Goal: Transaction & Acquisition: Purchase product/service

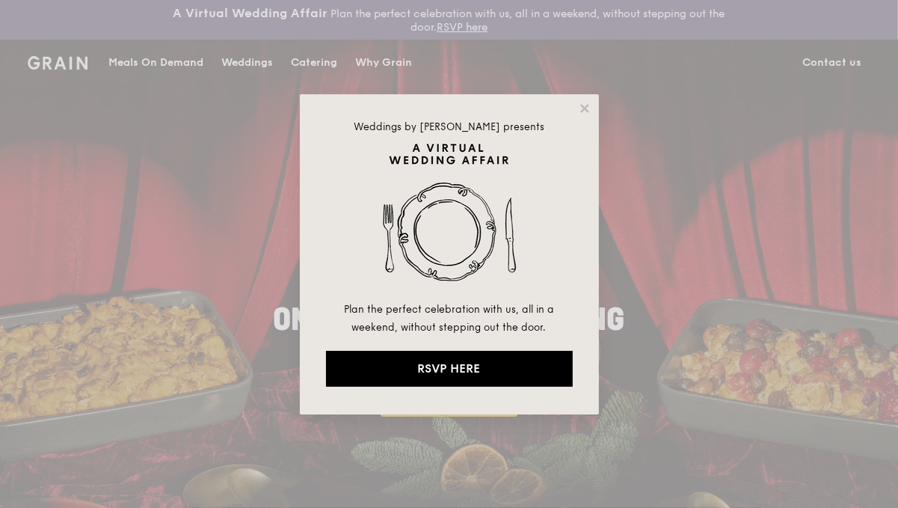
click at [239, 43] on div "Weddings by [PERSON_NAME] presents Plan the perfect celebration with us, all in…" at bounding box center [449, 254] width 898 height 508
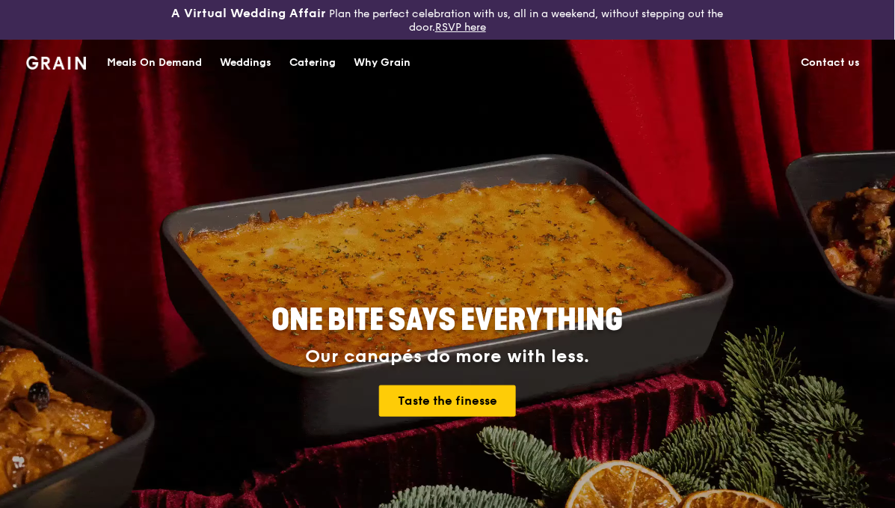
click at [202, 43] on div "Meals On Demand" at bounding box center [154, 62] width 95 height 45
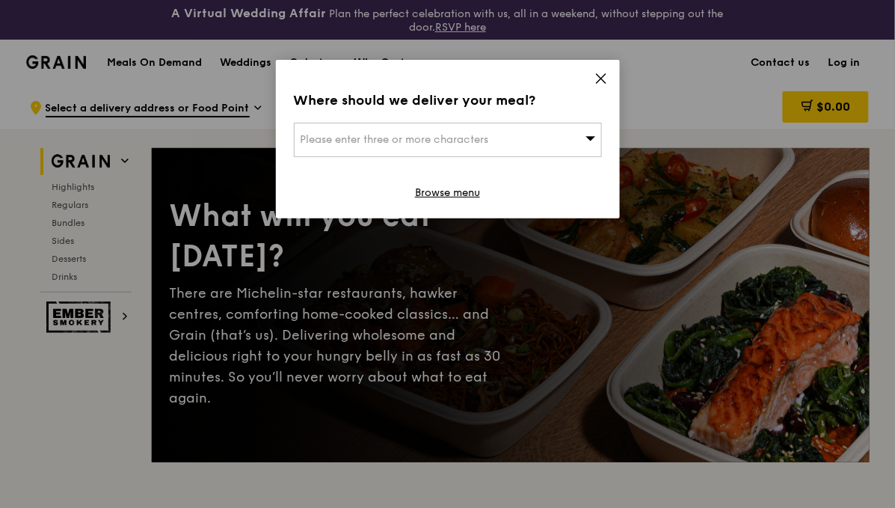
click at [587, 123] on div "Please enter three or more characters" at bounding box center [448, 140] width 308 height 34
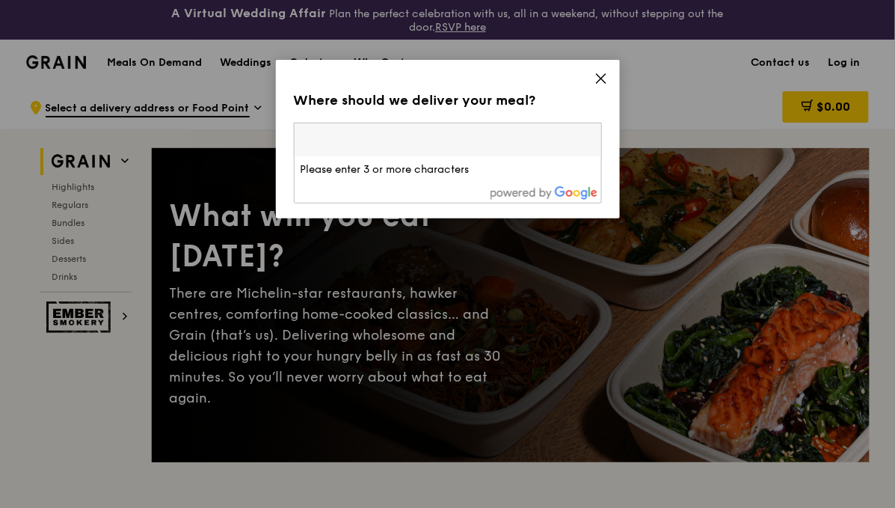
click at [545, 123] on input "search" at bounding box center [448, 139] width 307 height 33
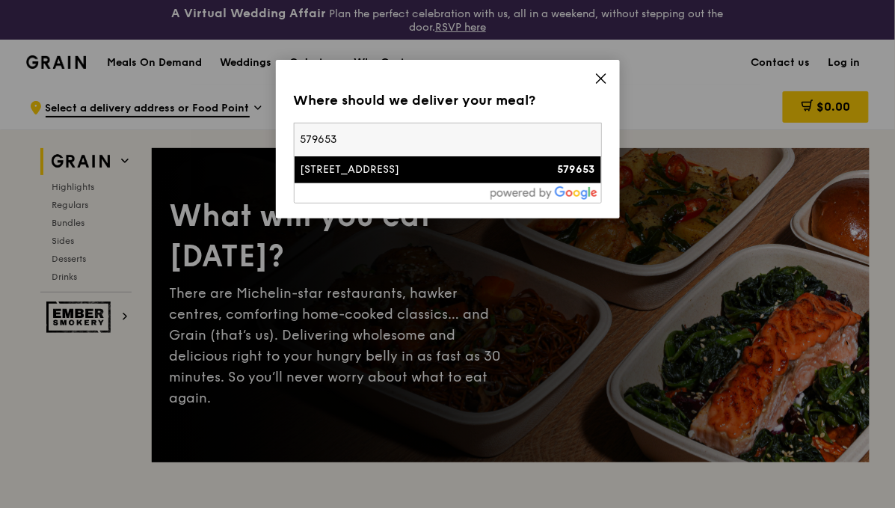
type input "579653"
click at [442, 162] on div "[STREET_ADDRESS]" at bounding box center [411, 169] width 221 height 15
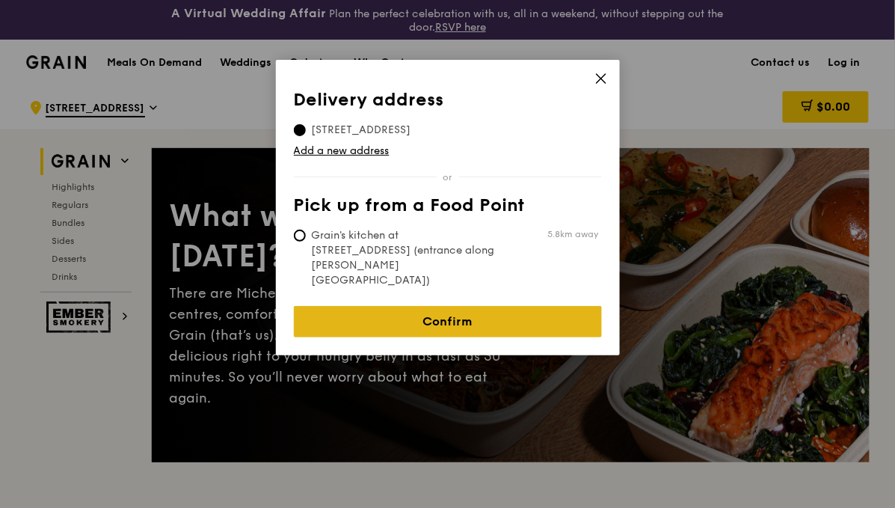
click at [454, 306] on link "Confirm" at bounding box center [448, 321] width 308 height 31
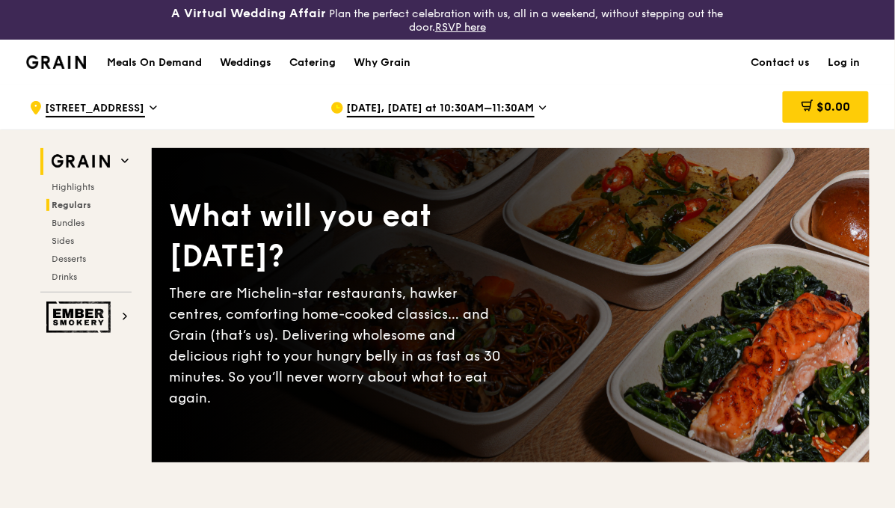
click at [92, 200] on span "Regulars" at bounding box center [72, 205] width 40 height 10
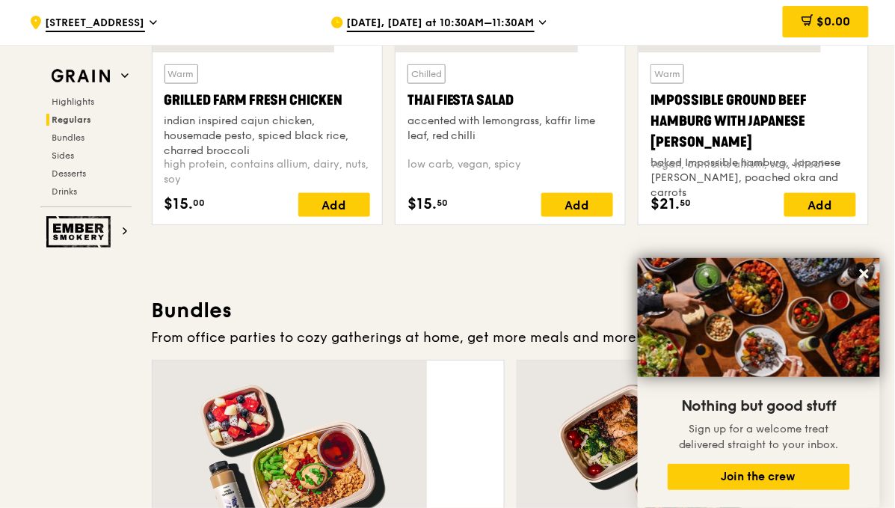
scroll to position [1755, 0]
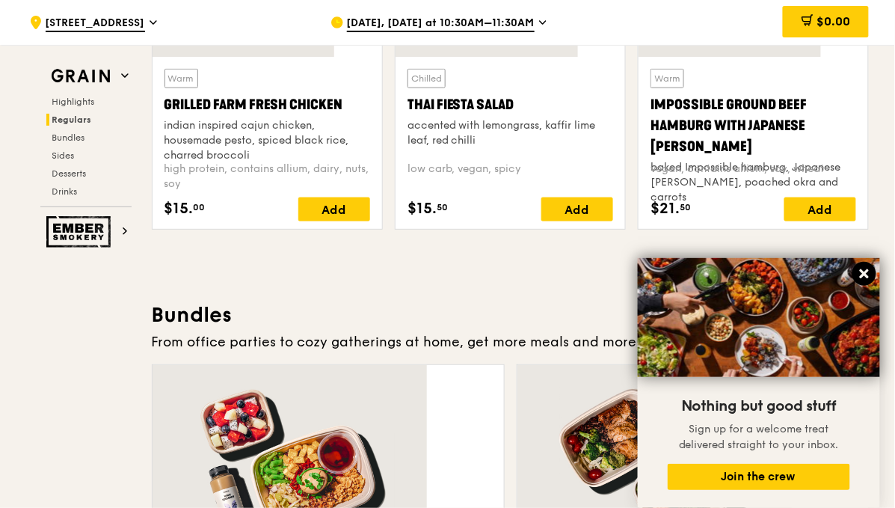
click at [869, 271] on icon at bounding box center [863, 273] width 13 height 13
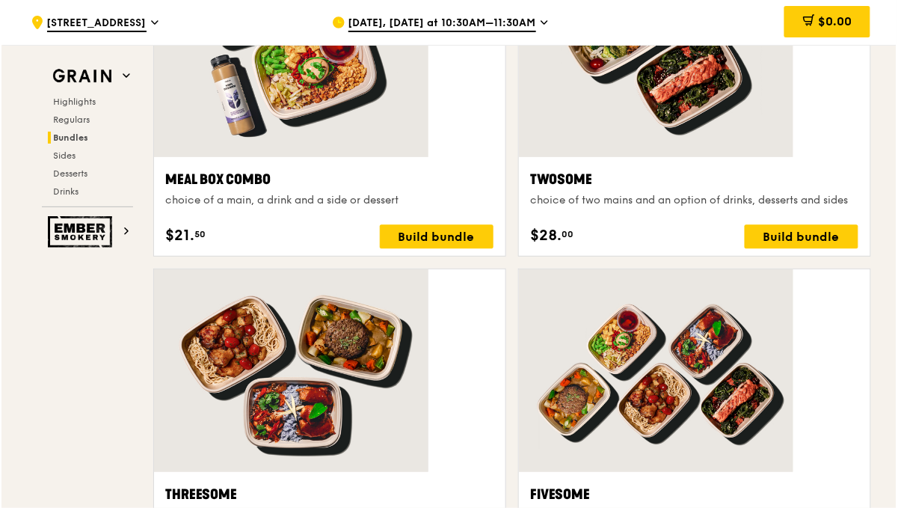
scroll to position [2162, 0]
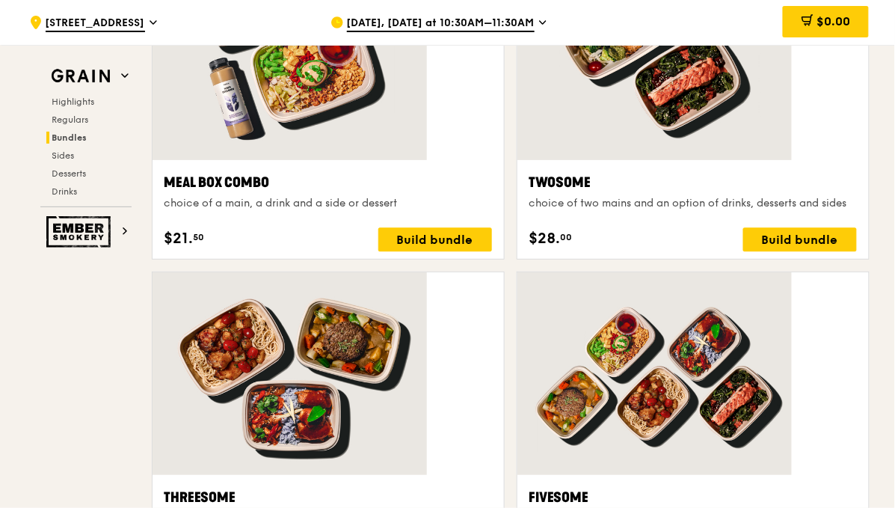
click at [647, 272] on div at bounding box center [692, 373] width 351 height 203
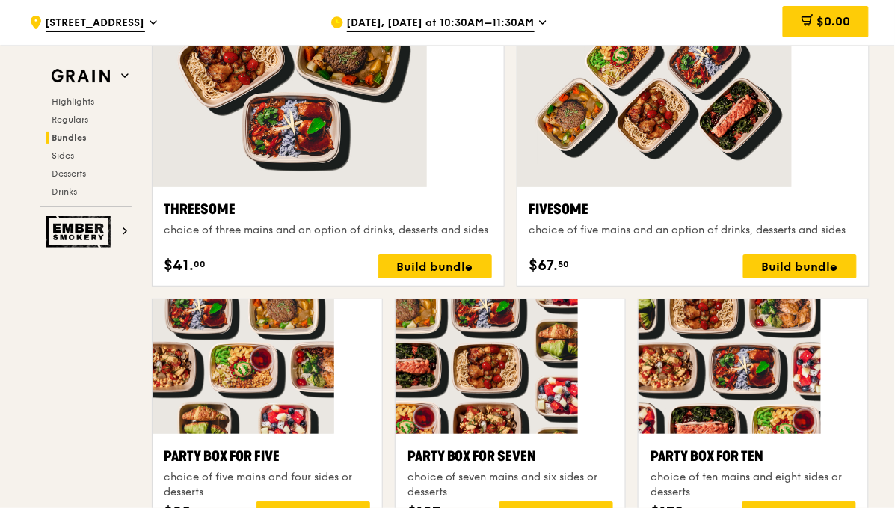
scroll to position [2705, 0]
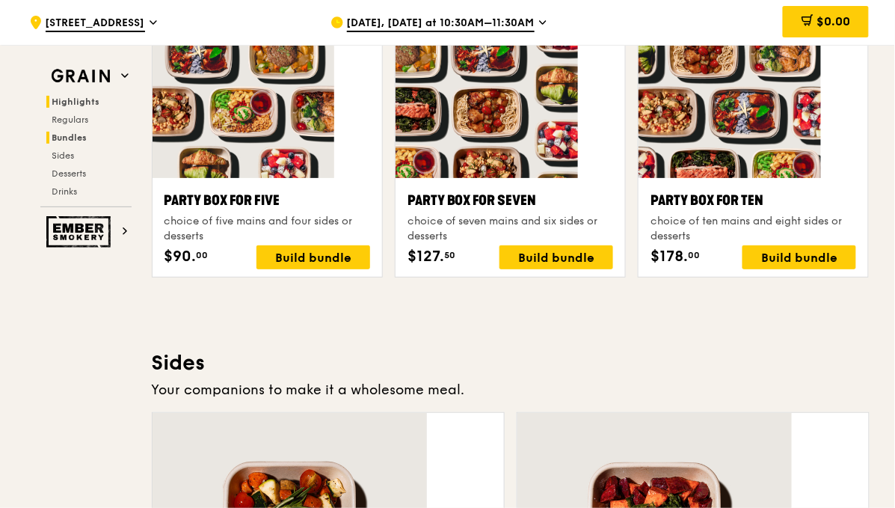
click at [100, 96] on span "Highlights" at bounding box center [76, 101] width 48 height 10
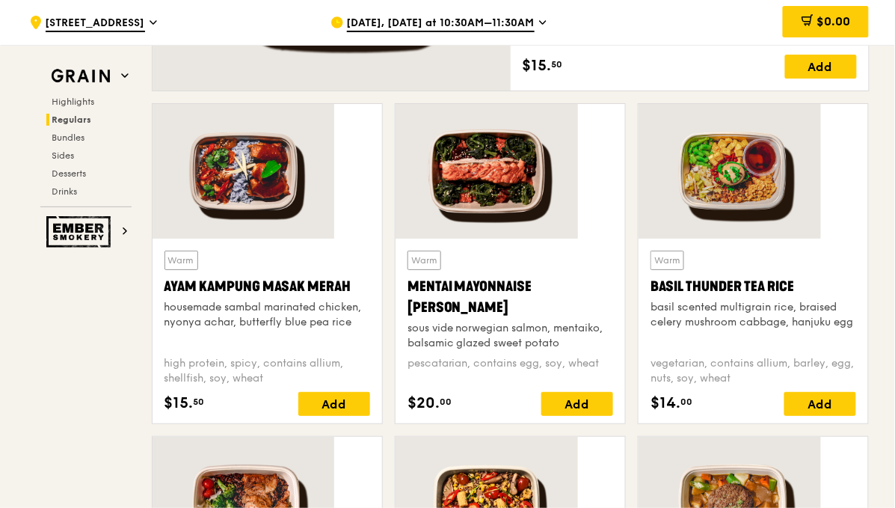
scroll to position [1447, 0]
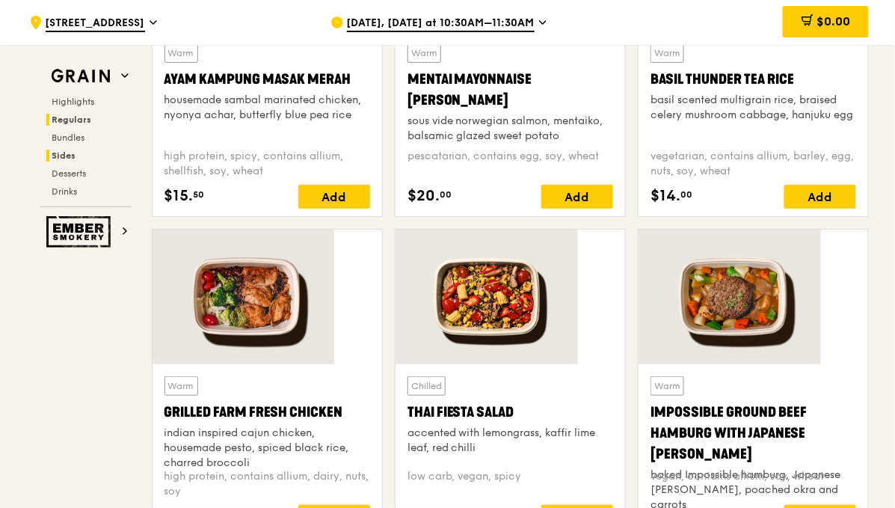
click at [76, 150] on span "Sides" at bounding box center [64, 155] width 24 height 10
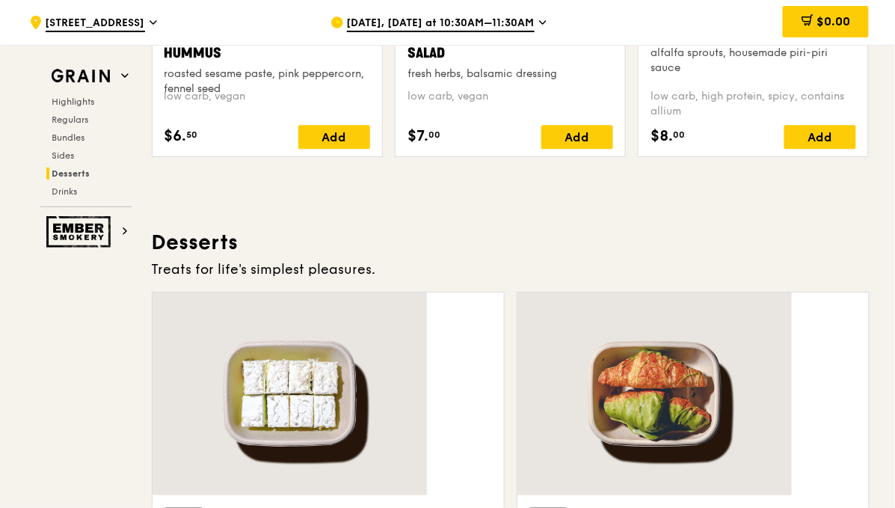
scroll to position [3638, 0]
